Goal: Information Seeking & Learning: Learn about a topic

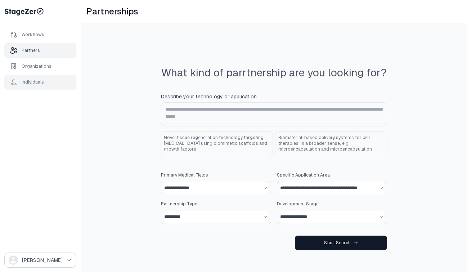
click at [40, 81] on div "Individuals" at bounding box center [33, 82] width 22 height 6
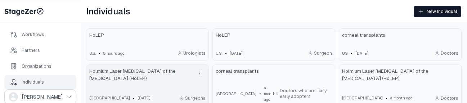
click at [173, 79] on span "Holmium Laser [MEDICAL_DATA] of the [MEDICAL_DATA] (HoLEP)" at bounding box center [140, 75] width 102 height 14
